Goal: Task Accomplishment & Management: Use online tool/utility

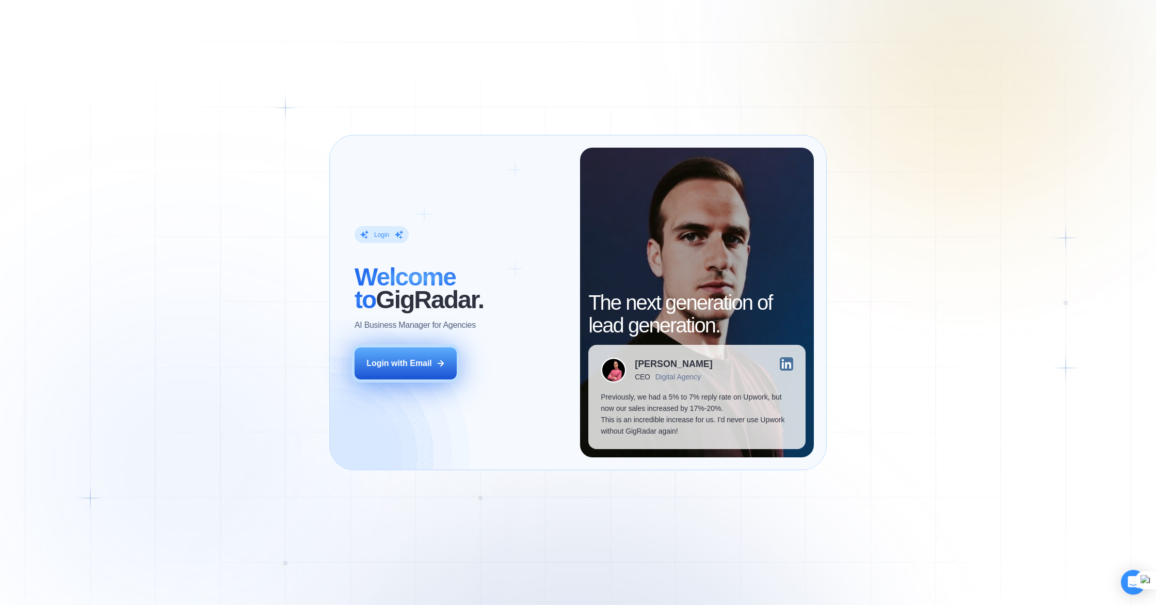
click at [400, 361] on div "Login with Email" at bounding box center [399, 363] width 66 height 11
